Goal: Task Accomplishment & Management: Manage account settings

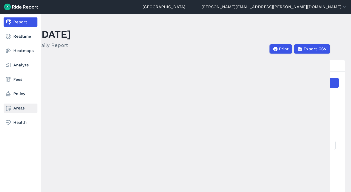
click at [19, 107] on link "Areas" at bounding box center [21, 108] width 34 height 9
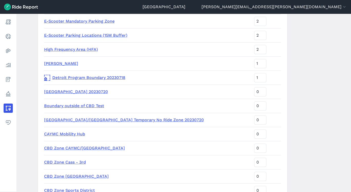
scroll to position [368, 0]
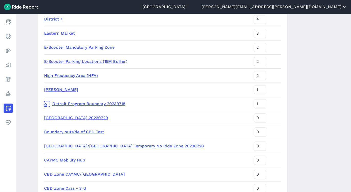
click at [325, 5] on button "[PERSON_NAME][EMAIL_ADDRESS][PERSON_NAME][DOMAIN_NAME]" at bounding box center [275, 7] width 146 height 6
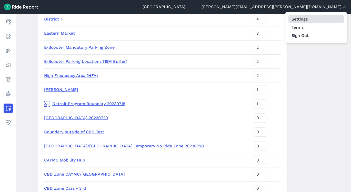
click at [303, 18] on link "Settings" at bounding box center [316, 19] width 55 height 8
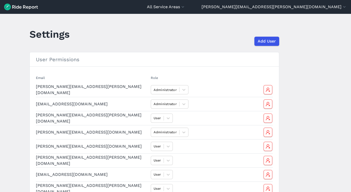
drag, startPoint x: 349, startPoint y: 111, endPoint x: 350, endPoint y: 114, distance: 3.4
click at [350, 114] on main "Settings Add User User Permissions Email Role [PERSON_NAME][EMAIL_ADDRESS][PERS…" at bounding box center [175, 103] width 351 height 178
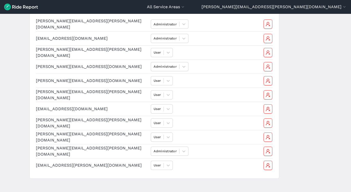
scroll to position [70, 0]
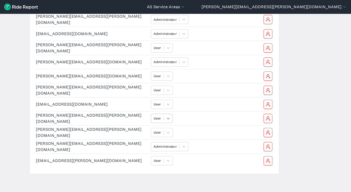
click at [167, 114] on div at bounding box center [168, 118] width 9 height 9
click at [175, 131] on div "Administrator" at bounding box center [165, 130] width 29 height 9
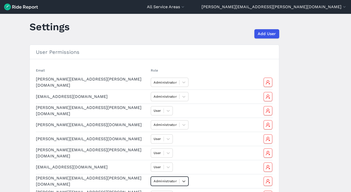
scroll to position [0, 0]
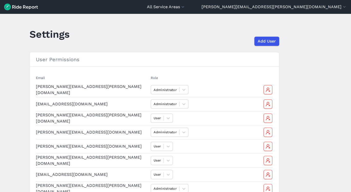
click at [312, 50] on main "Settings Add User User Permissions Email Role [PERSON_NAME][EMAIL_ADDRESS][PERS…" at bounding box center [175, 103] width 351 height 178
click at [23, 9] on img at bounding box center [21, 7] width 34 height 7
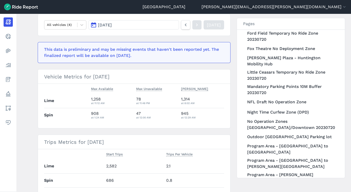
scroll to position [547, 0]
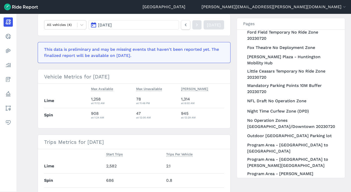
click at [349, 118] on main "[DATE] Daily Report Print Export CSV Prepared for Detroit All vehicles (4) [DAT…" at bounding box center [183, 103] width 335 height 178
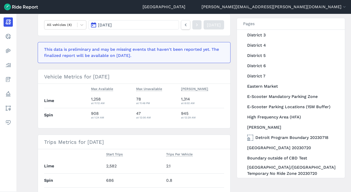
scroll to position [257, 0]
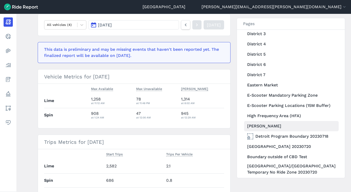
click at [268, 131] on link "[PERSON_NAME]" at bounding box center [291, 126] width 95 height 10
